Goal: Communication & Community: Answer question/provide support

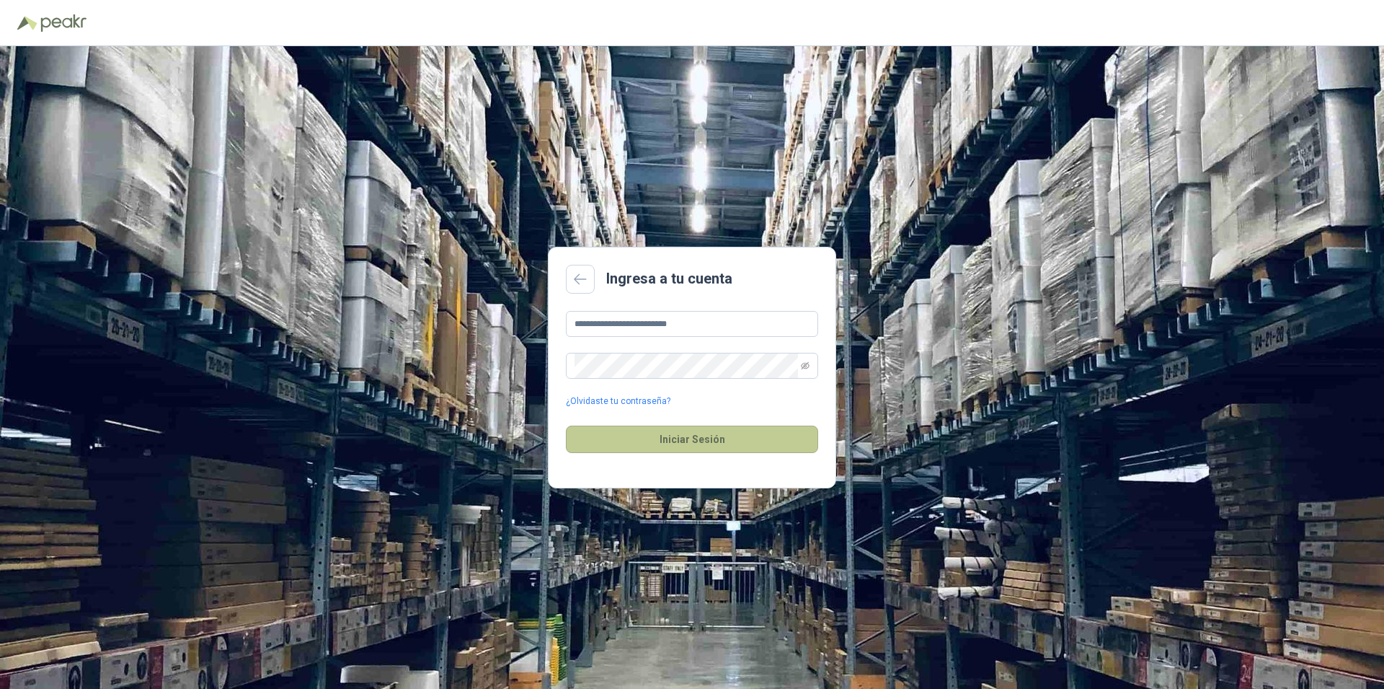
click at [683, 433] on button "Iniciar Sesión" at bounding box center [692, 438] width 252 height 27
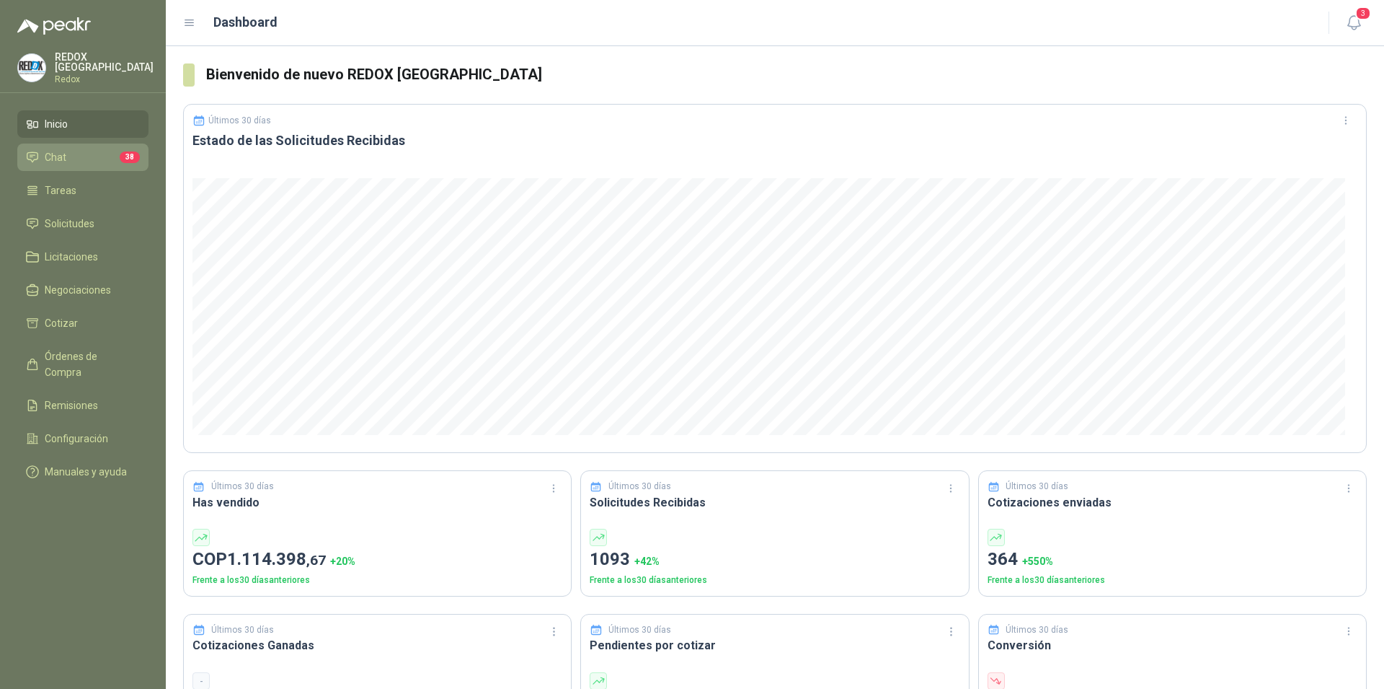
click at [58, 150] on span "Chat" at bounding box center [56, 157] width 22 height 16
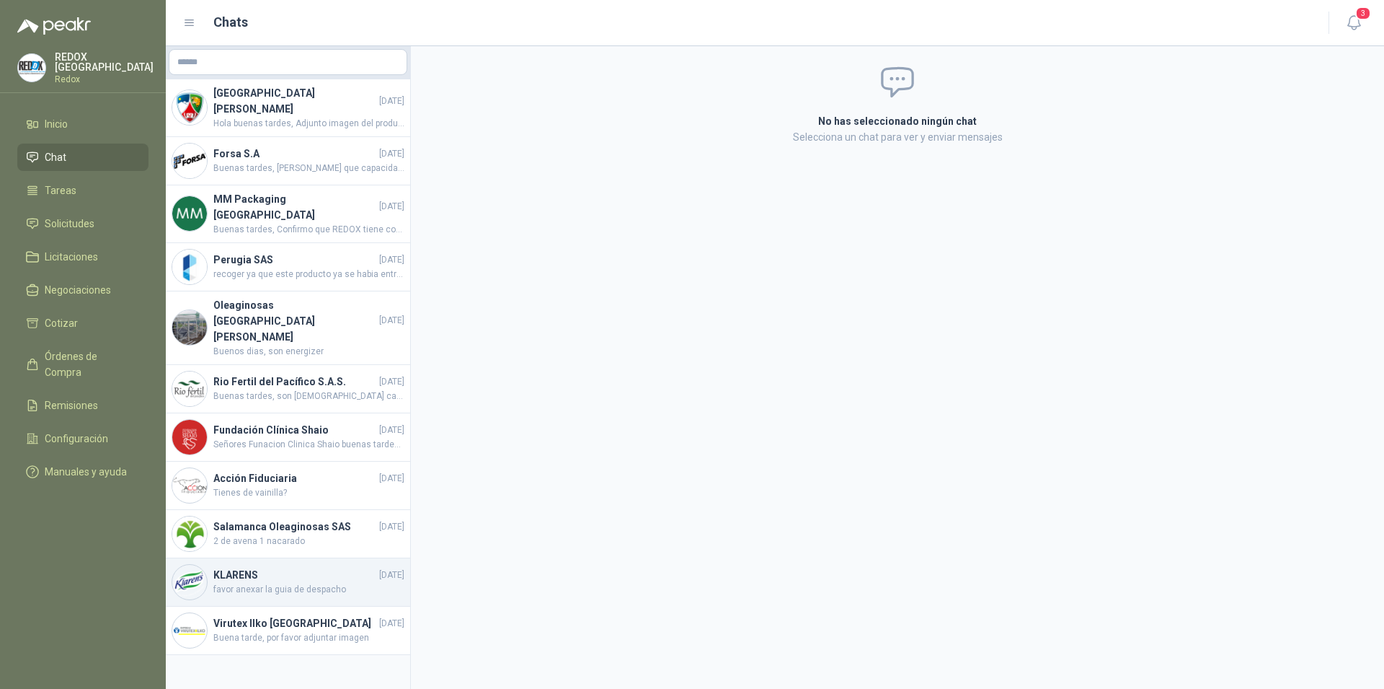
click at [300, 583] on span "favor anexar la guia de despacho" at bounding box center [308, 590] width 191 height 14
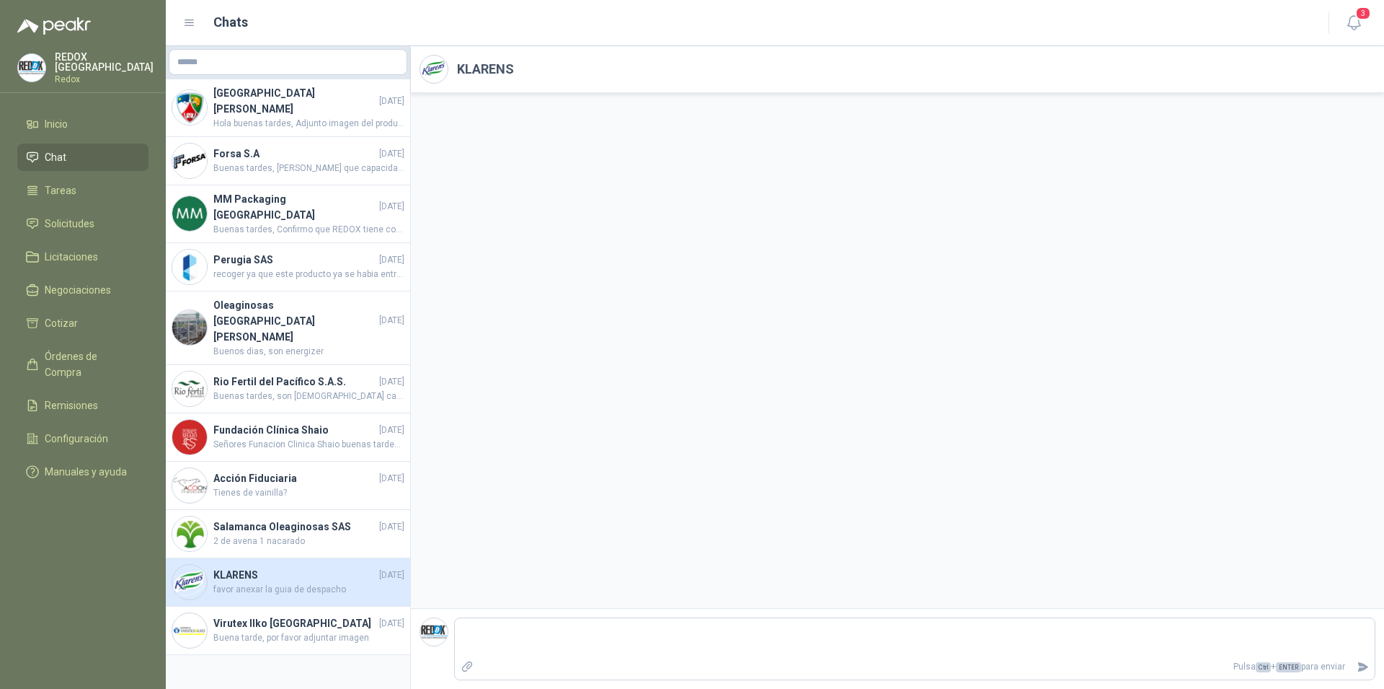
click at [834, 467] on div at bounding box center [897, 350] width 973 height 515
click at [260, 567] on h4 "KLARENS" at bounding box center [294, 575] width 163 height 16
click at [1361, 20] on span "3" at bounding box center [1364, 13] width 16 height 14
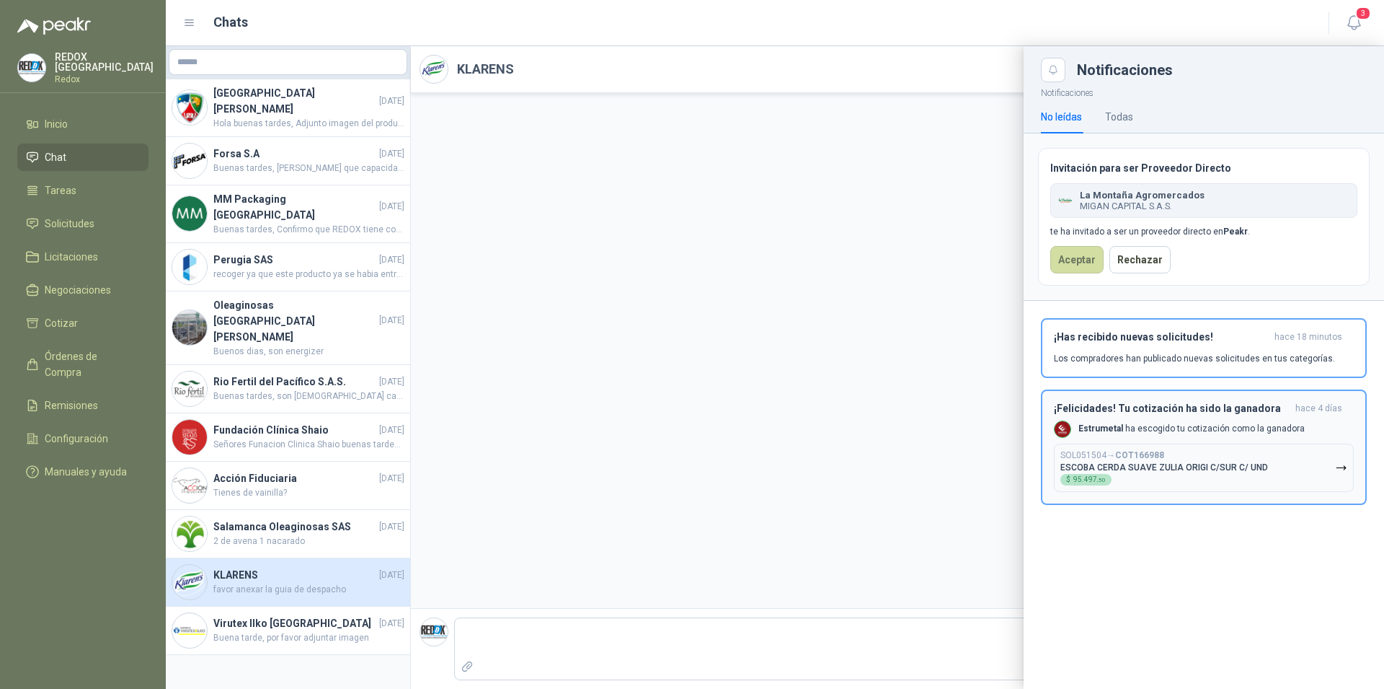
click at [1146, 425] on p "Estrumetal ha escogido tu cotización como la ganadora" at bounding box center [1192, 429] width 226 height 12
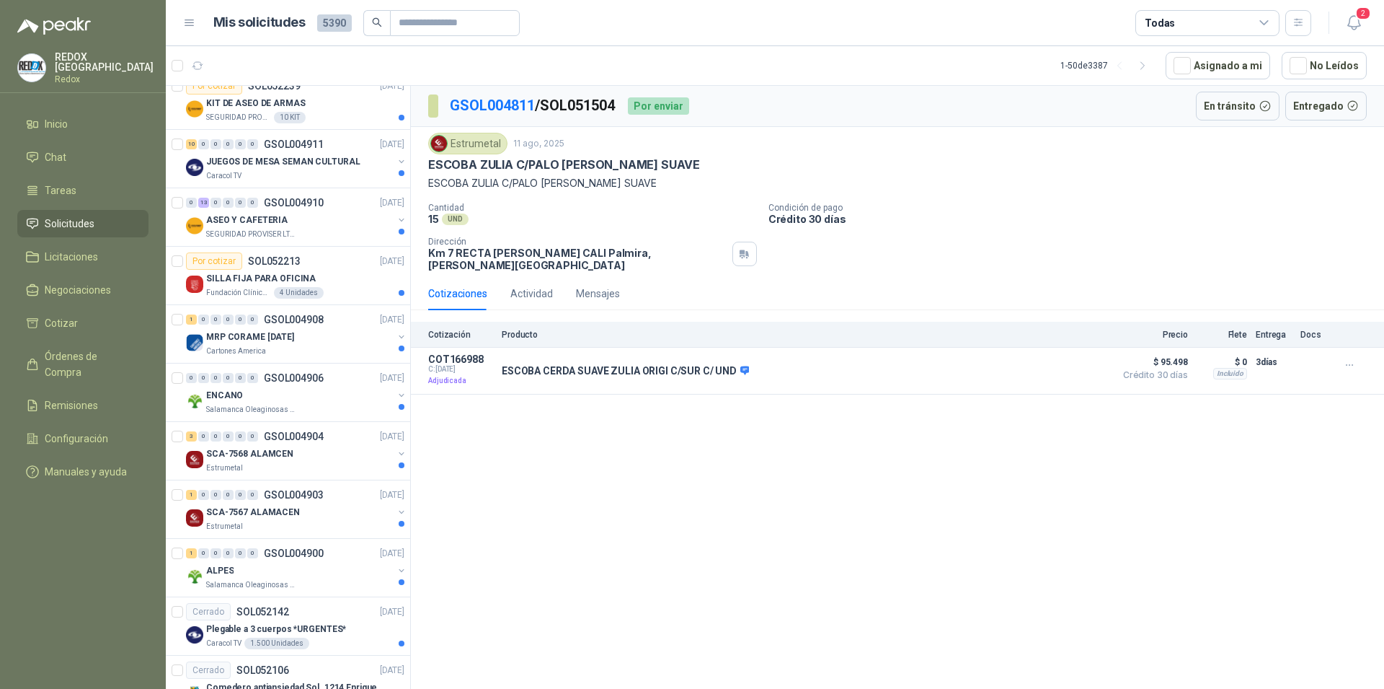
scroll to position [2345, 0]
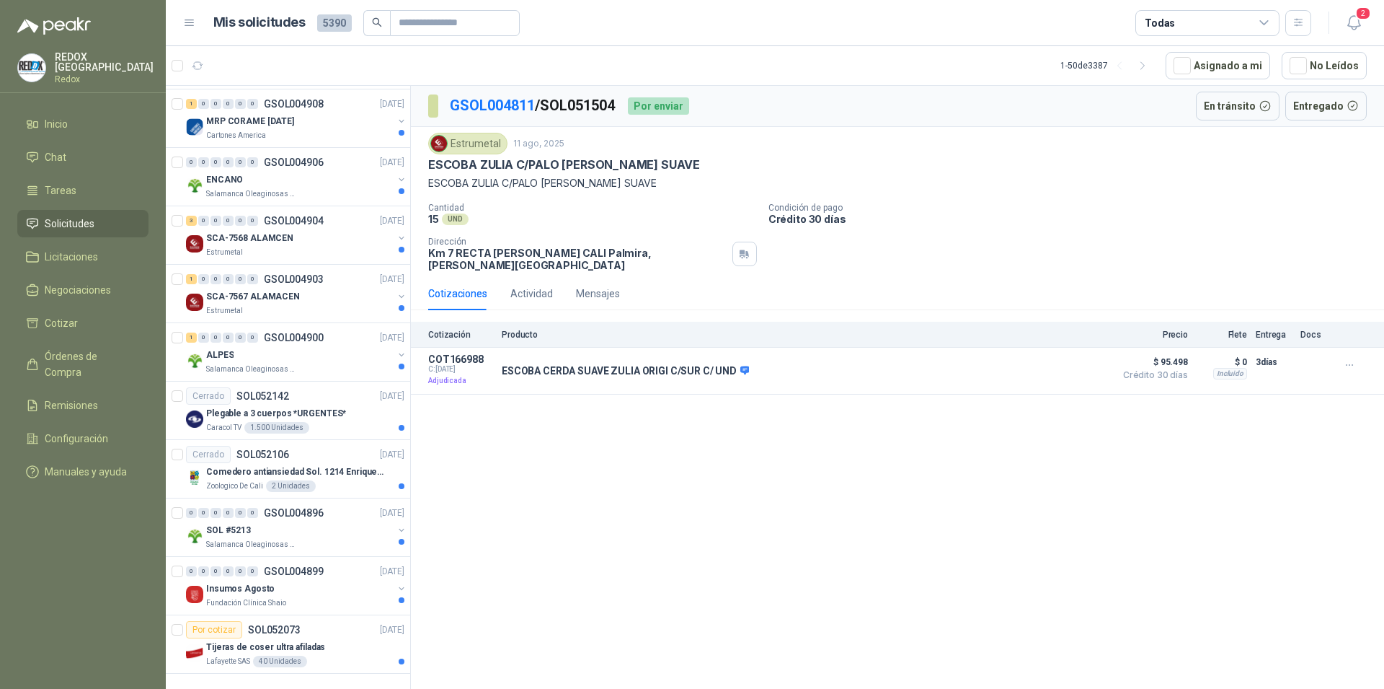
click at [78, 216] on span "Solicitudes" at bounding box center [70, 224] width 50 height 16
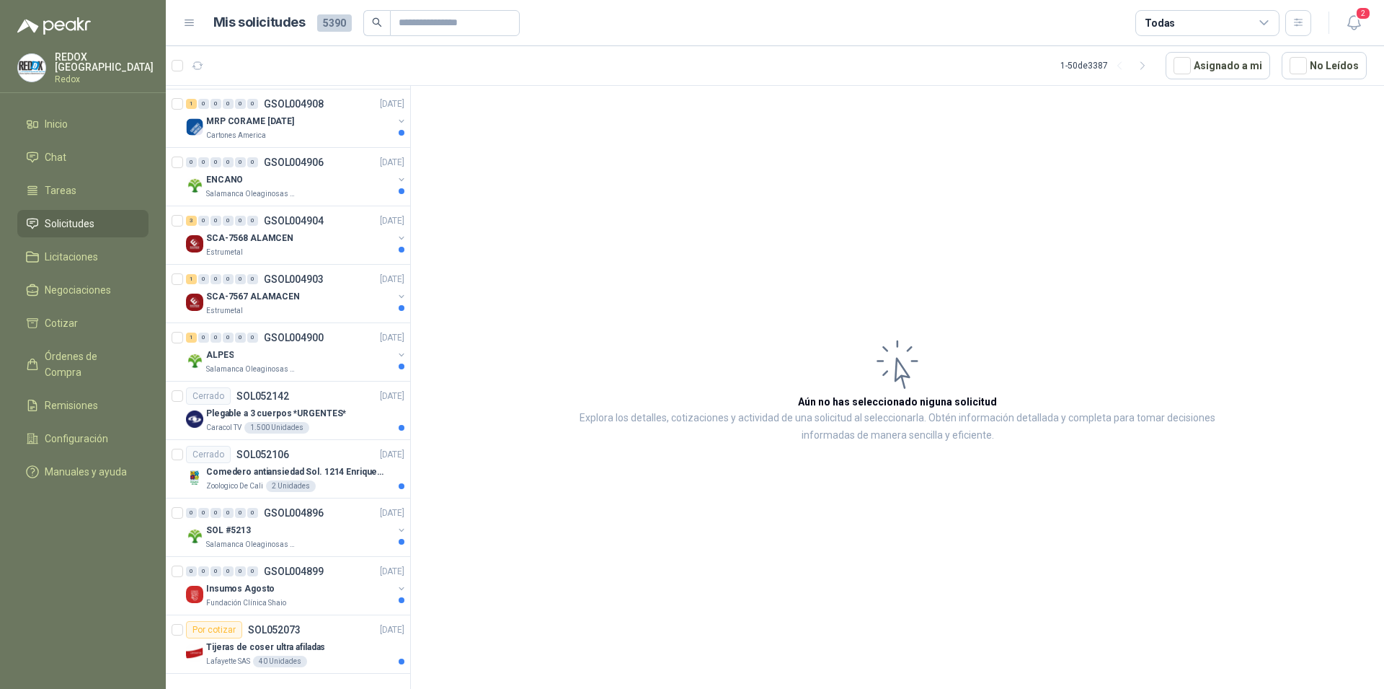
click at [76, 220] on span "Solicitudes" at bounding box center [70, 224] width 50 height 16
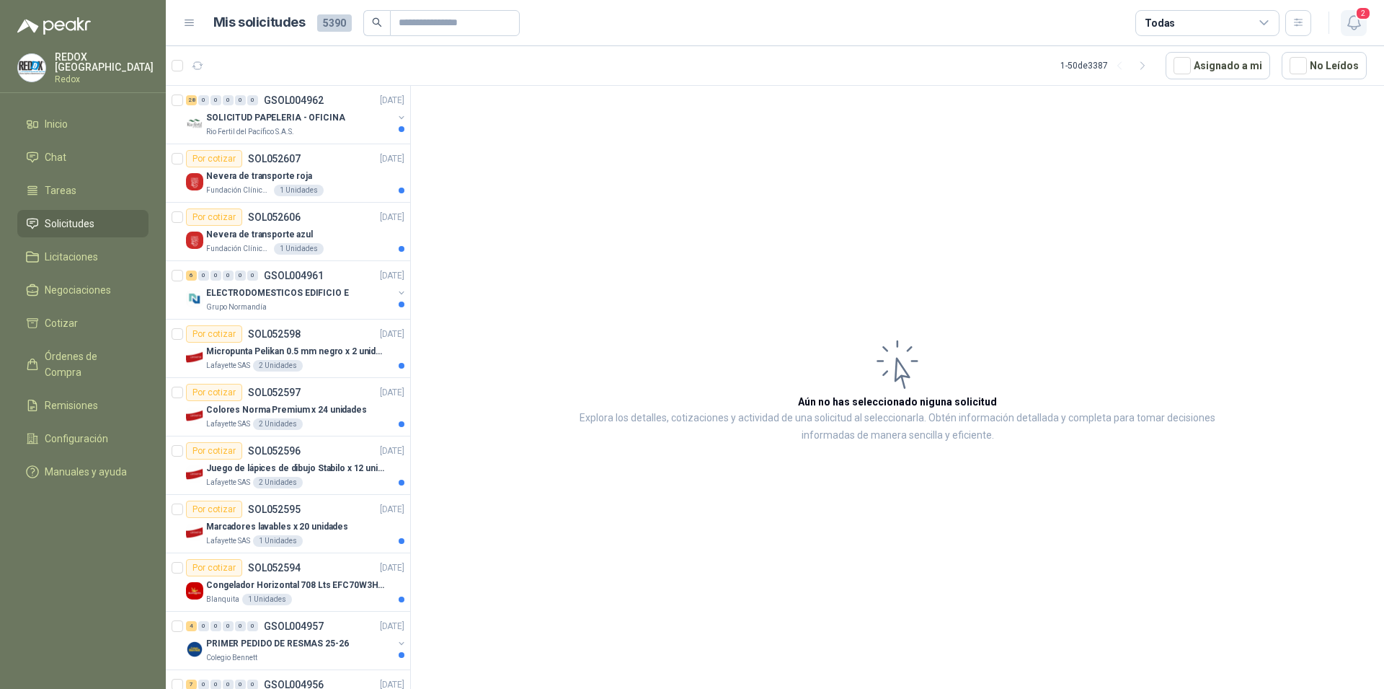
click at [1354, 25] on icon "button" at bounding box center [1354, 23] width 18 height 18
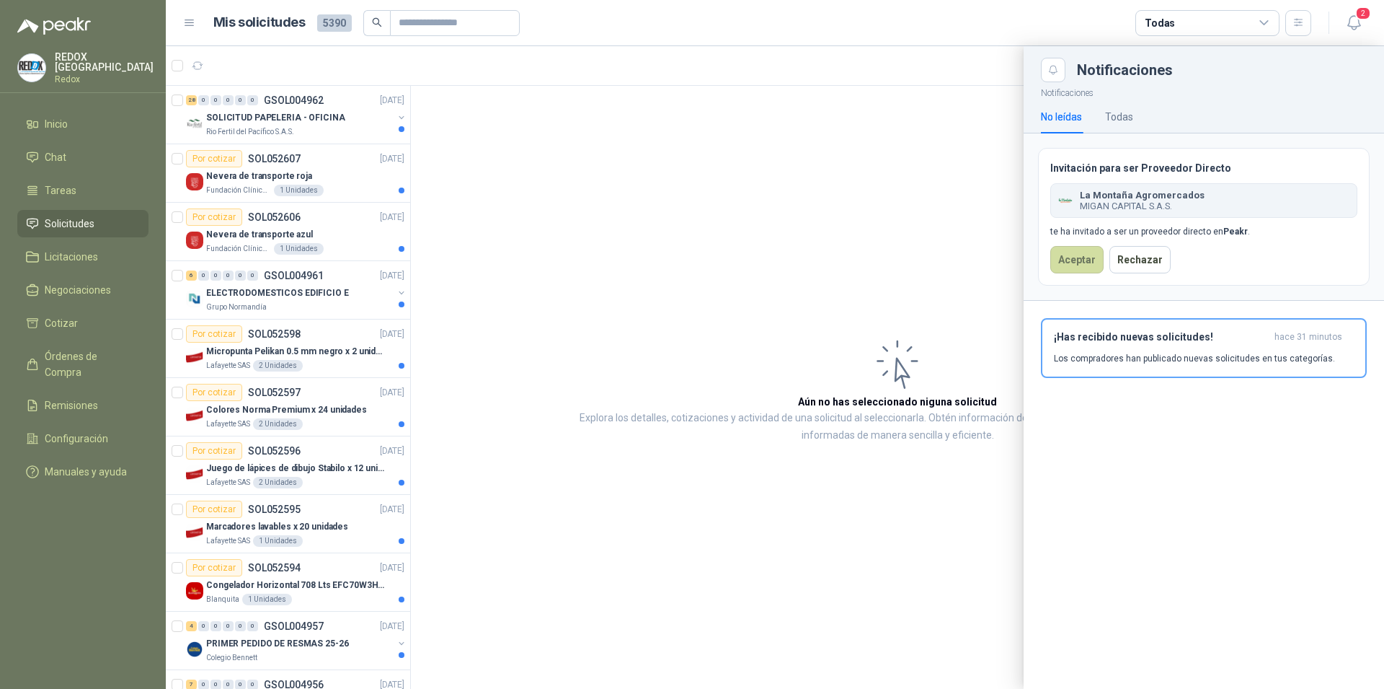
click at [1281, 197] on div "La Montaña Agromercados MIGAN CAPITAL S.A.S." at bounding box center [1204, 200] width 307 height 35
click at [1228, 349] on div "¡Has recibido nuevas solicitudes! hace 31 minutos Los compradores han publicado…" at bounding box center [1204, 348] width 300 height 34
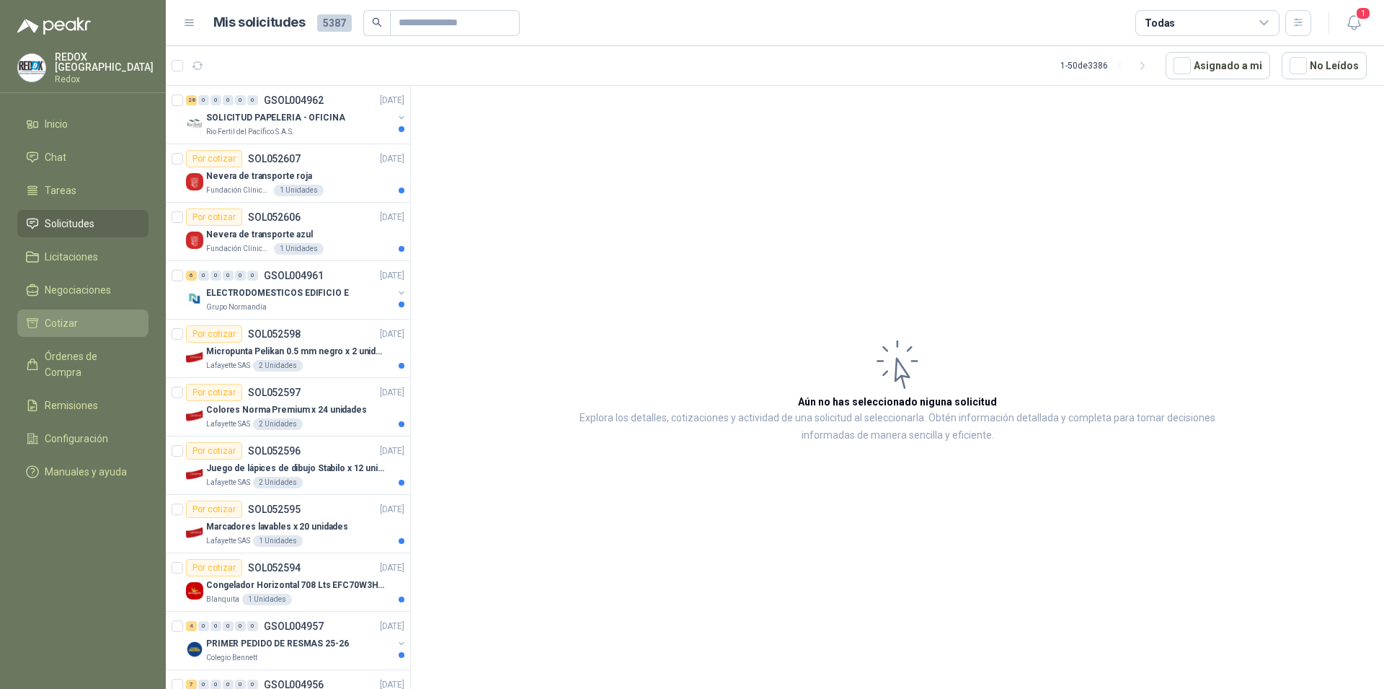
click at [78, 327] on li "Cotizar" at bounding box center [83, 323] width 114 height 16
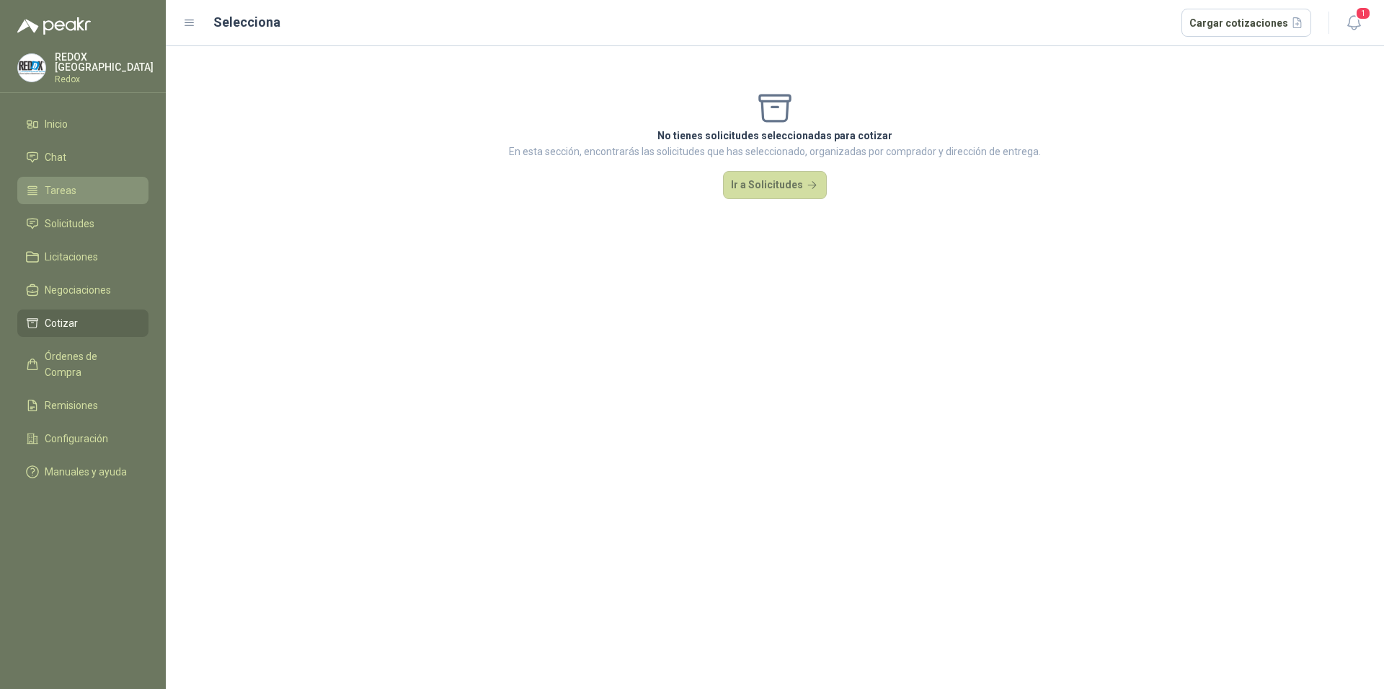
click at [58, 187] on span "Tareas" at bounding box center [61, 190] width 32 height 16
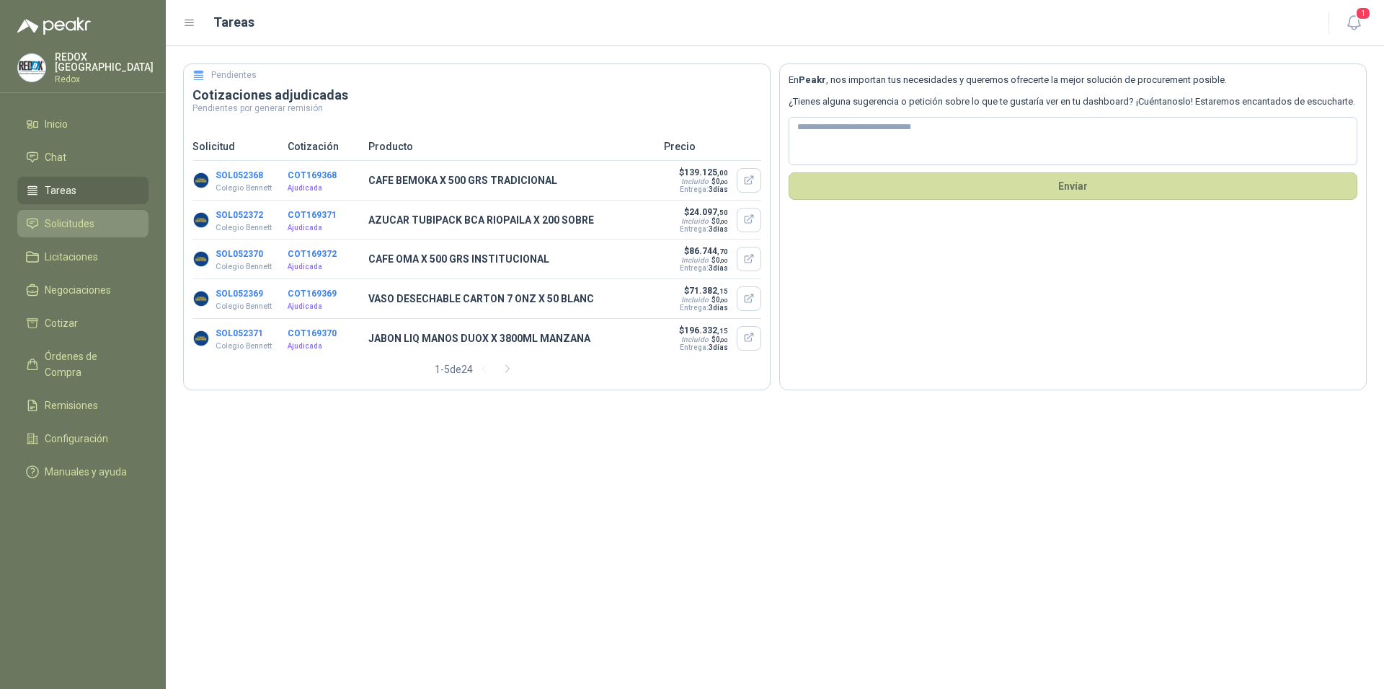
click at [68, 226] on span "Solicitudes" at bounding box center [70, 224] width 50 height 16
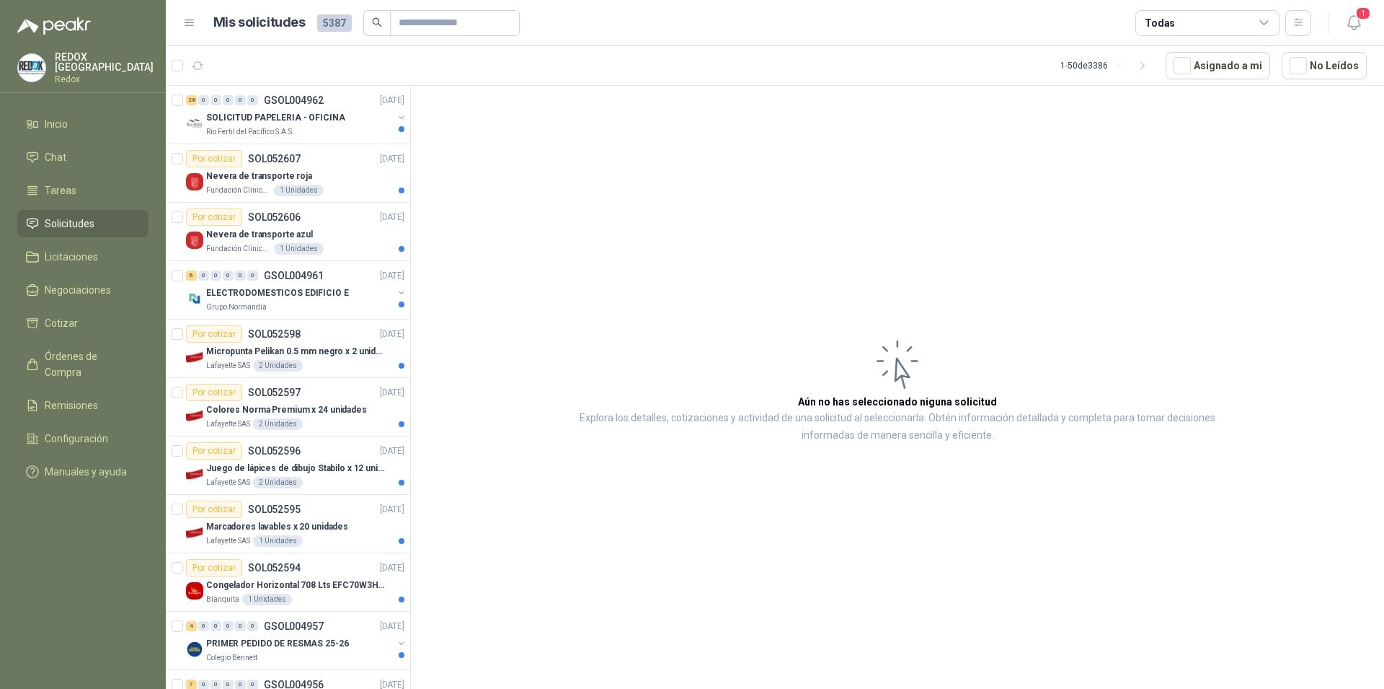
click at [68, 216] on span "Solicitudes" at bounding box center [70, 224] width 50 height 16
